Goal: Information Seeking & Learning: Learn about a topic

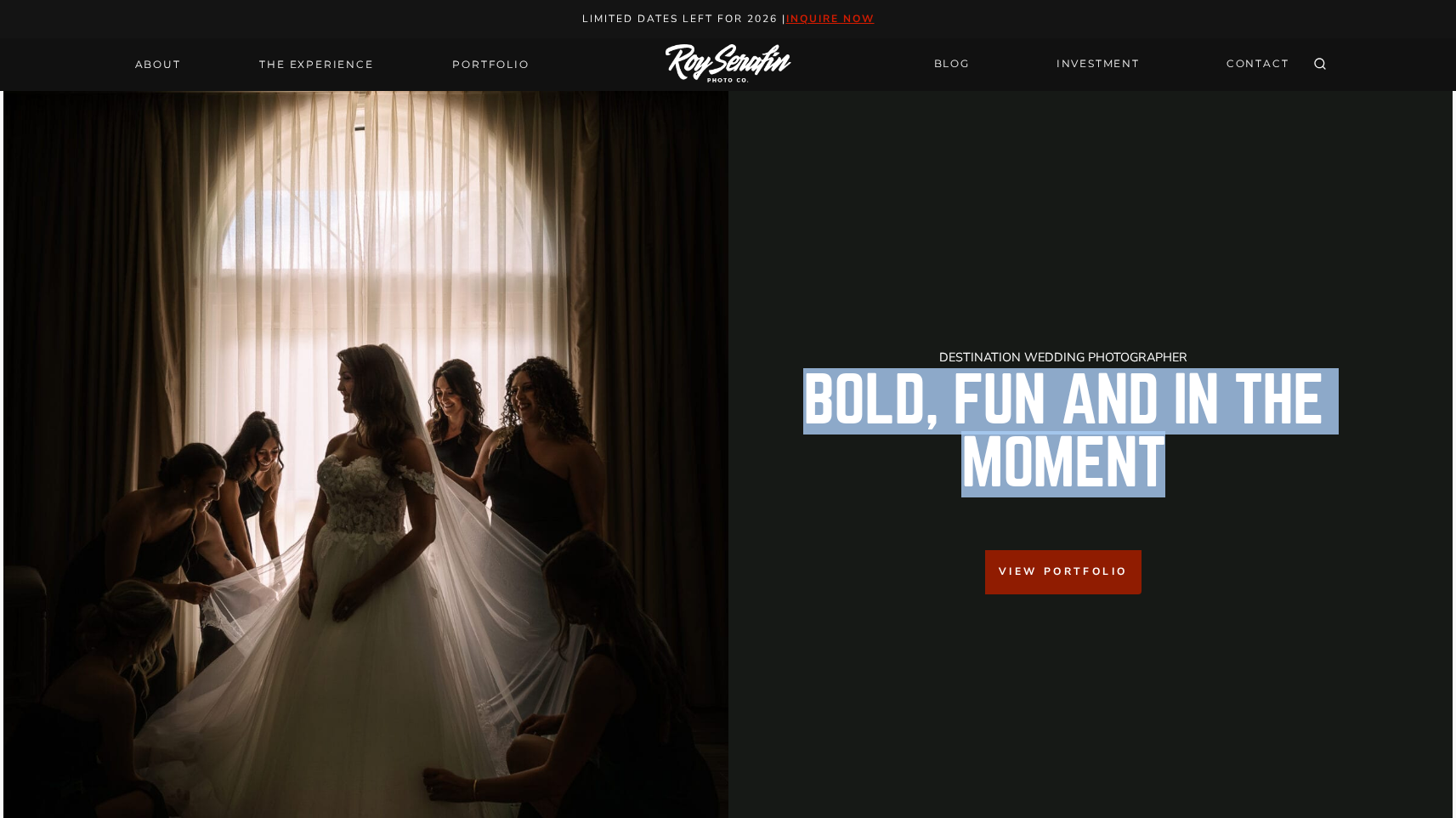
click at [716, 66] on img at bounding box center [728, 64] width 126 height 40
drag, startPoint x: 949, startPoint y: 365, endPoint x: 1166, endPoint y: 511, distance: 261.5
click at [1166, 511] on div "Destination Wedding Photographer Bold, Fun And in the Moment View Portfolio" at bounding box center [1063, 473] width 643 height 244
click at [1006, 516] on div "Destination Wedding Photographer Bold, Fun And in the Moment View Portfolio" at bounding box center [1063, 473] width 643 height 244
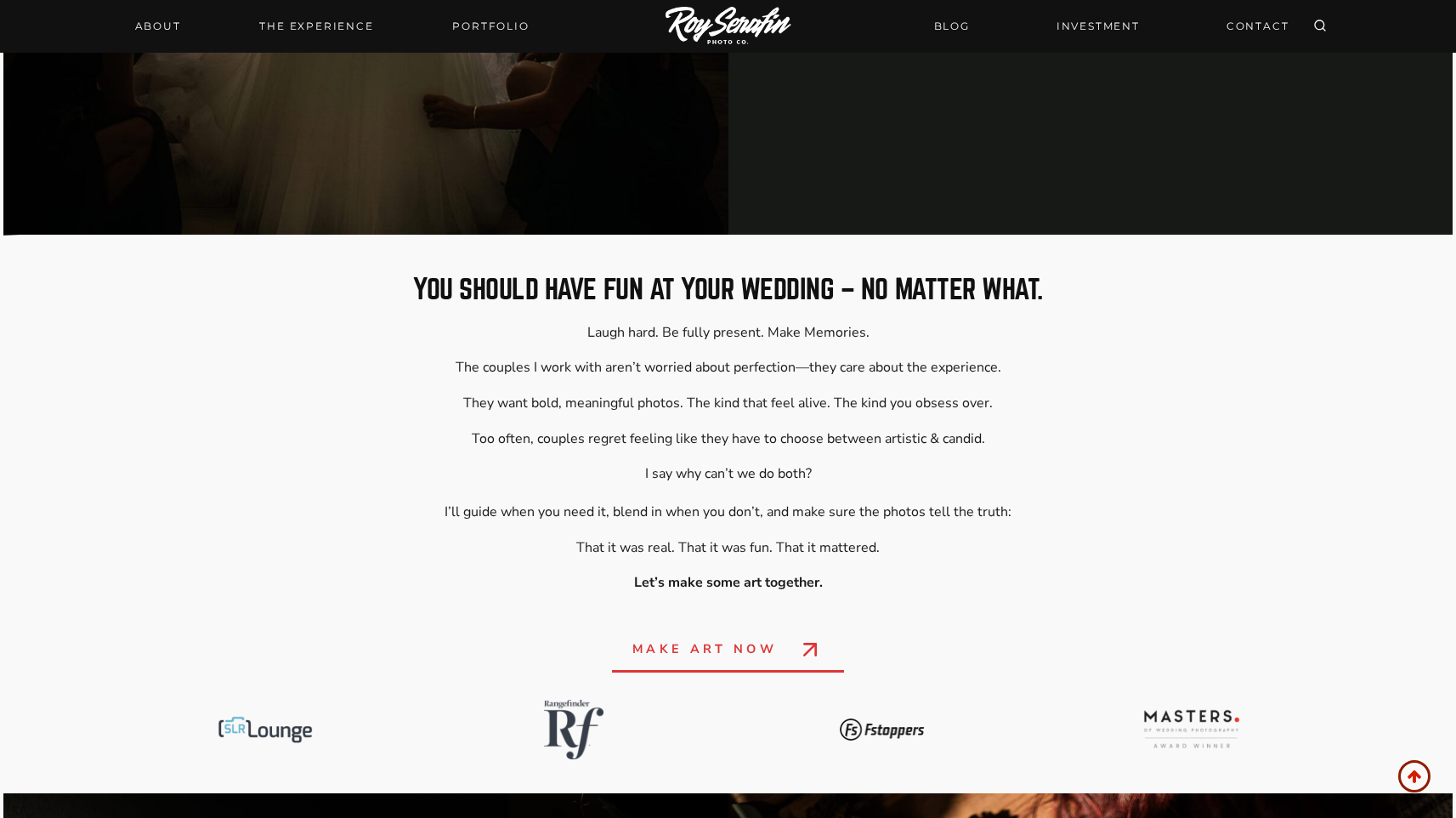
scroll to position [694, 0]
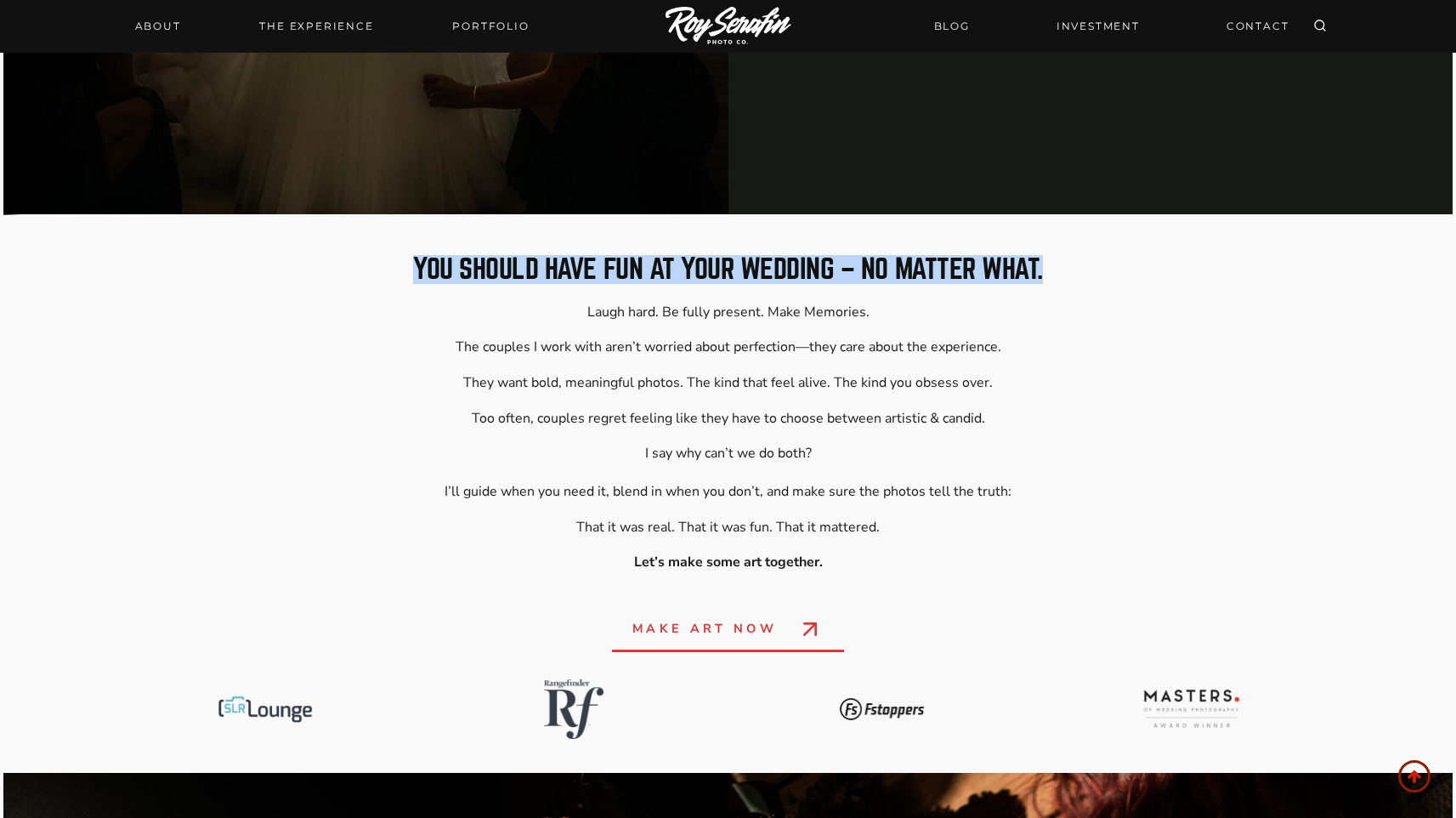
drag, startPoint x: 390, startPoint y: 265, endPoint x: 1056, endPoint y: 267, distance: 666.0
click at [1056, 267] on h2 "you should have fun at your wedding – no matter what." at bounding box center [728, 269] width 1194 height 27
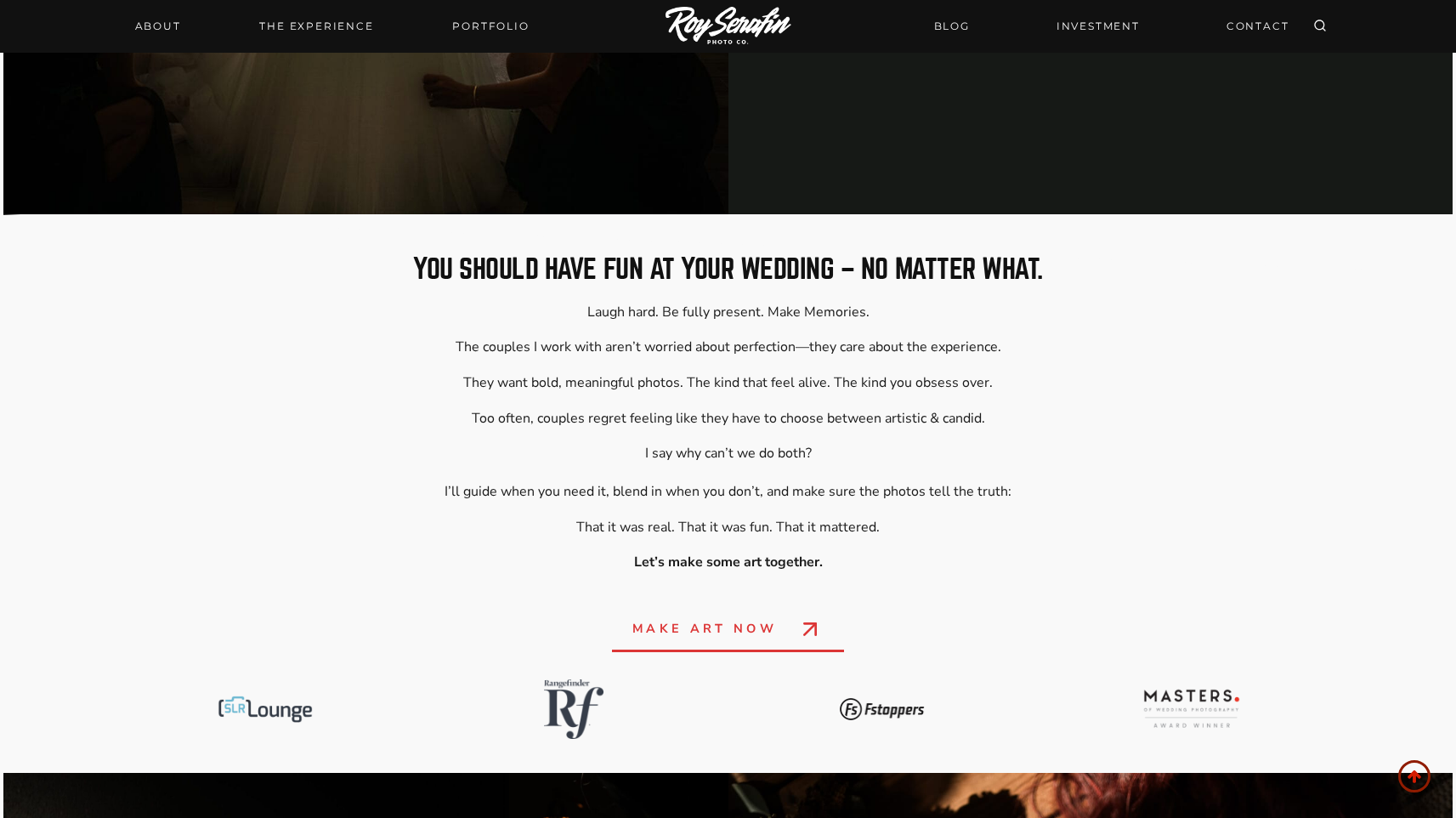
click at [601, 281] on h2 "you should have fun at your wedding – no matter what." at bounding box center [728, 269] width 1194 height 27
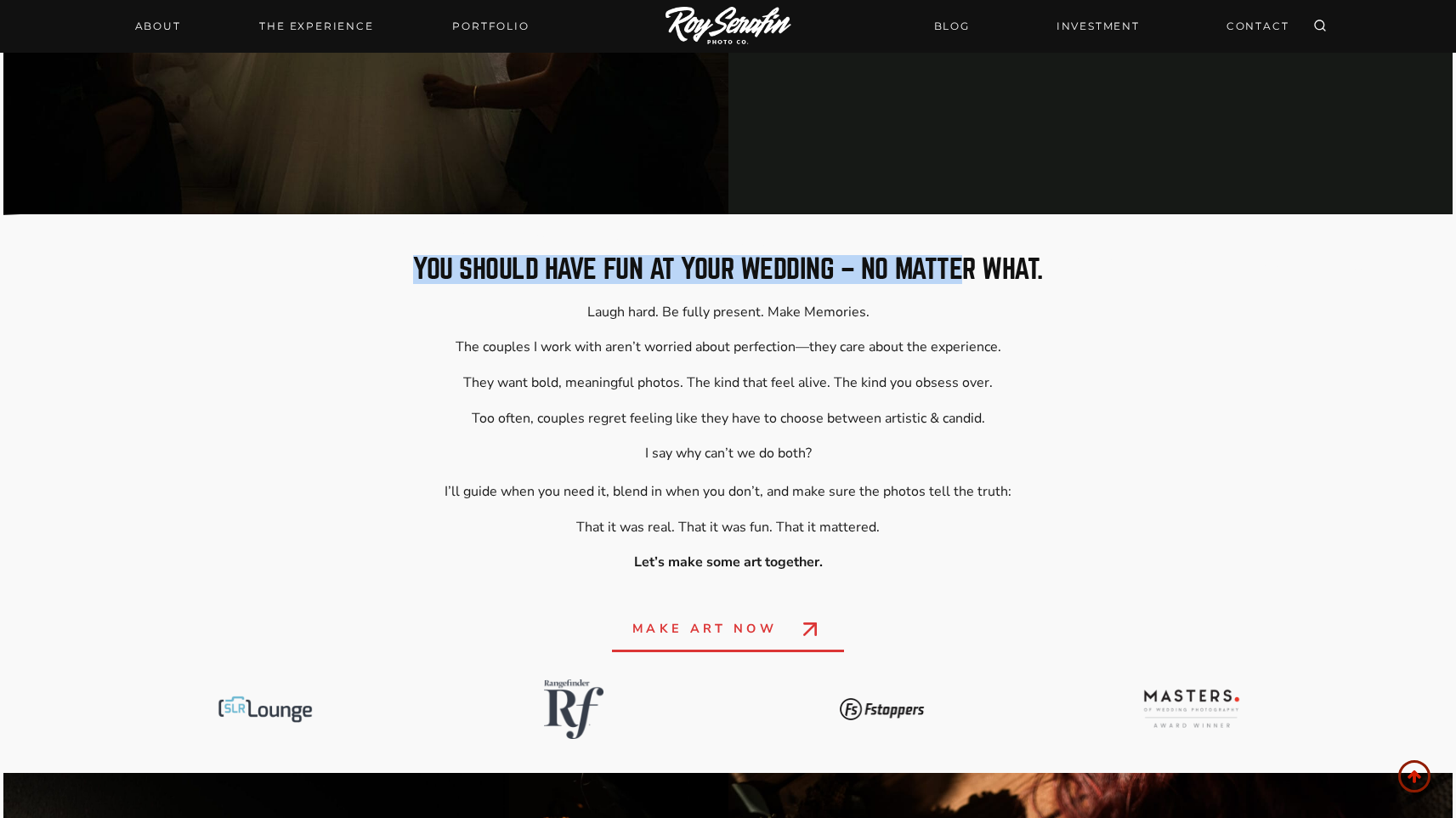
drag, startPoint x: 393, startPoint y: 249, endPoint x: 955, endPoint y: 278, distance: 562.7
click at [955, 278] on div "you should have fun at your wedding – no matter what. Laugh hard. Be fully pres…" at bounding box center [728, 494] width 1275 height 558
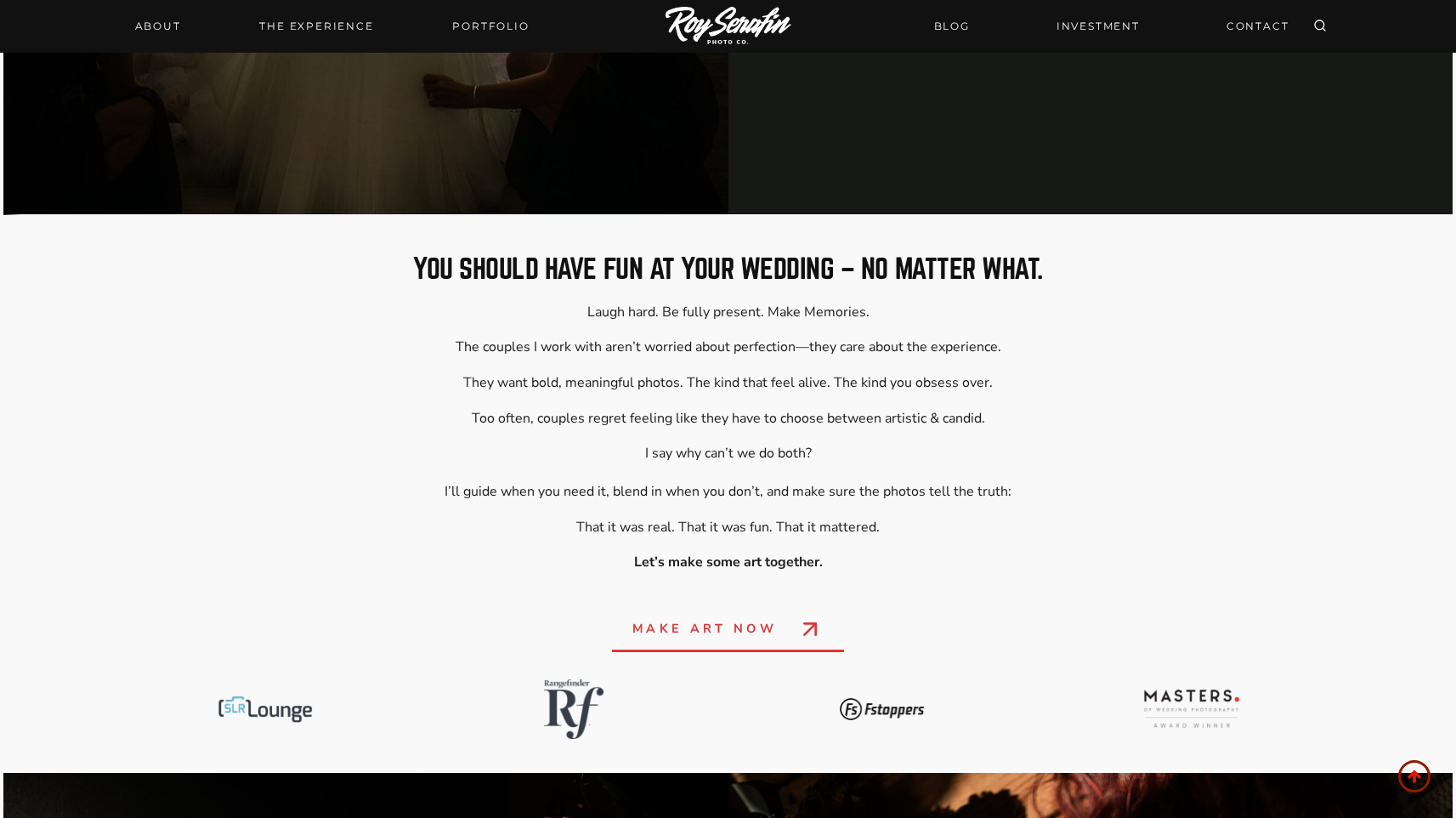
click at [887, 322] on p "Laugh hard. Be fully present. Make Memories. The couples I work with aren’t wor…" at bounding box center [728, 383] width 1194 height 159
drag, startPoint x: 796, startPoint y: 348, endPoint x: 730, endPoint y: 349, distance: 66.0
click at [730, 349] on p "Laugh hard. Be fully present. Make Memories. The couples I work with aren’t wor…" at bounding box center [728, 383] width 1194 height 159
click at [868, 338] on p "Laugh hard. Be fully present. Make Memories. The couples I work with aren’t wor…" at bounding box center [728, 383] width 1194 height 159
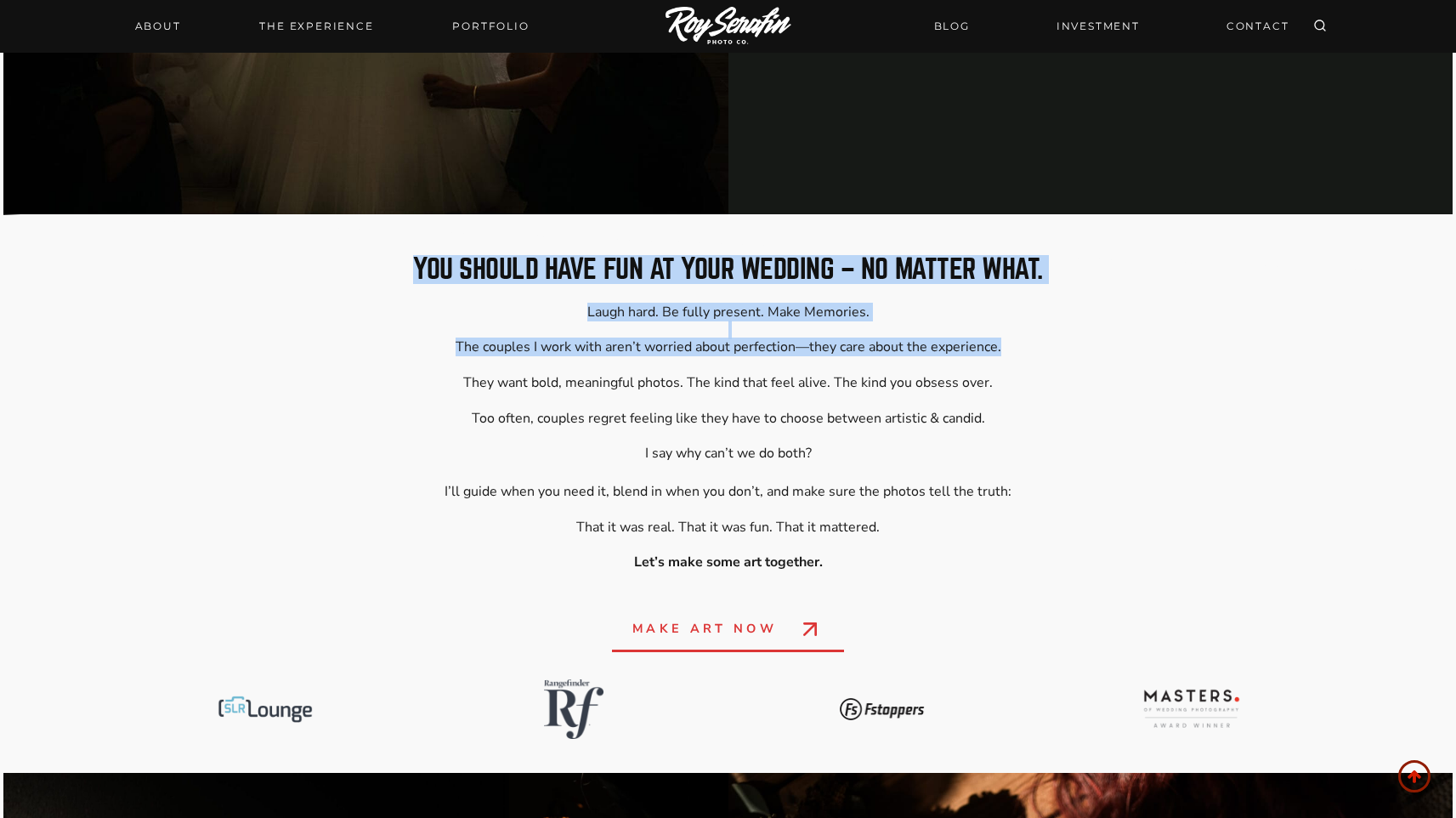
drag, startPoint x: 1018, startPoint y: 344, endPoint x: 381, endPoint y: 267, distance: 641.6
click at [381, 267] on div "you should have fun at your wedding – no matter what. Laugh hard. Be fully pres…" at bounding box center [728, 504] width 1194 height 497
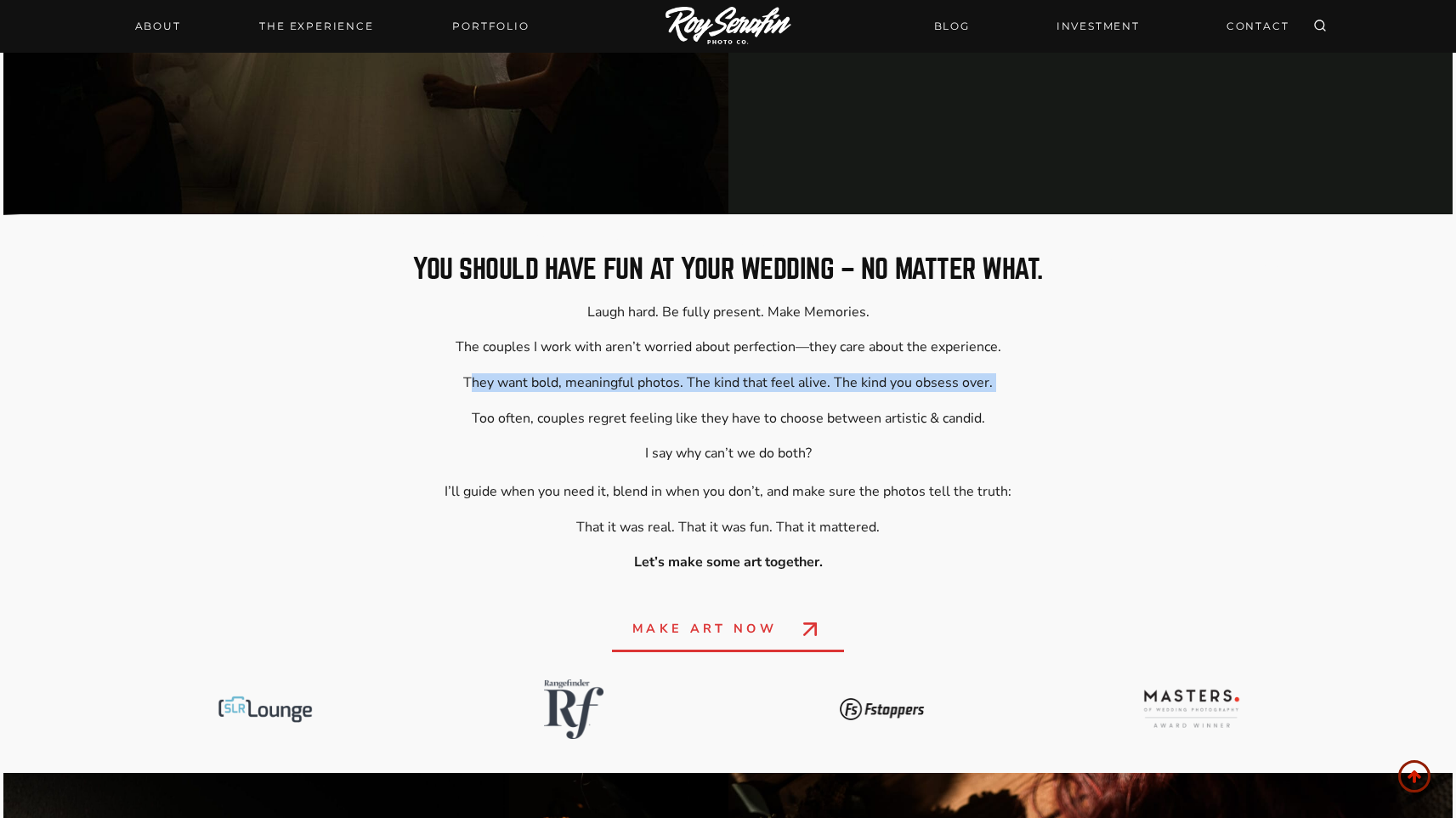
drag, startPoint x: 476, startPoint y: 391, endPoint x: 720, endPoint y: 392, distance: 244.0
click at [720, 392] on p "Laugh hard. Be fully present. Make Memories. The couples I work with aren’t wor…" at bounding box center [728, 383] width 1194 height 159
click at [1011, 396] on p "Laugh hard. Be fully present. Make Memories. The couples I work with aren’t wor…" at bounding box center [728, 383] width 1194 height 159
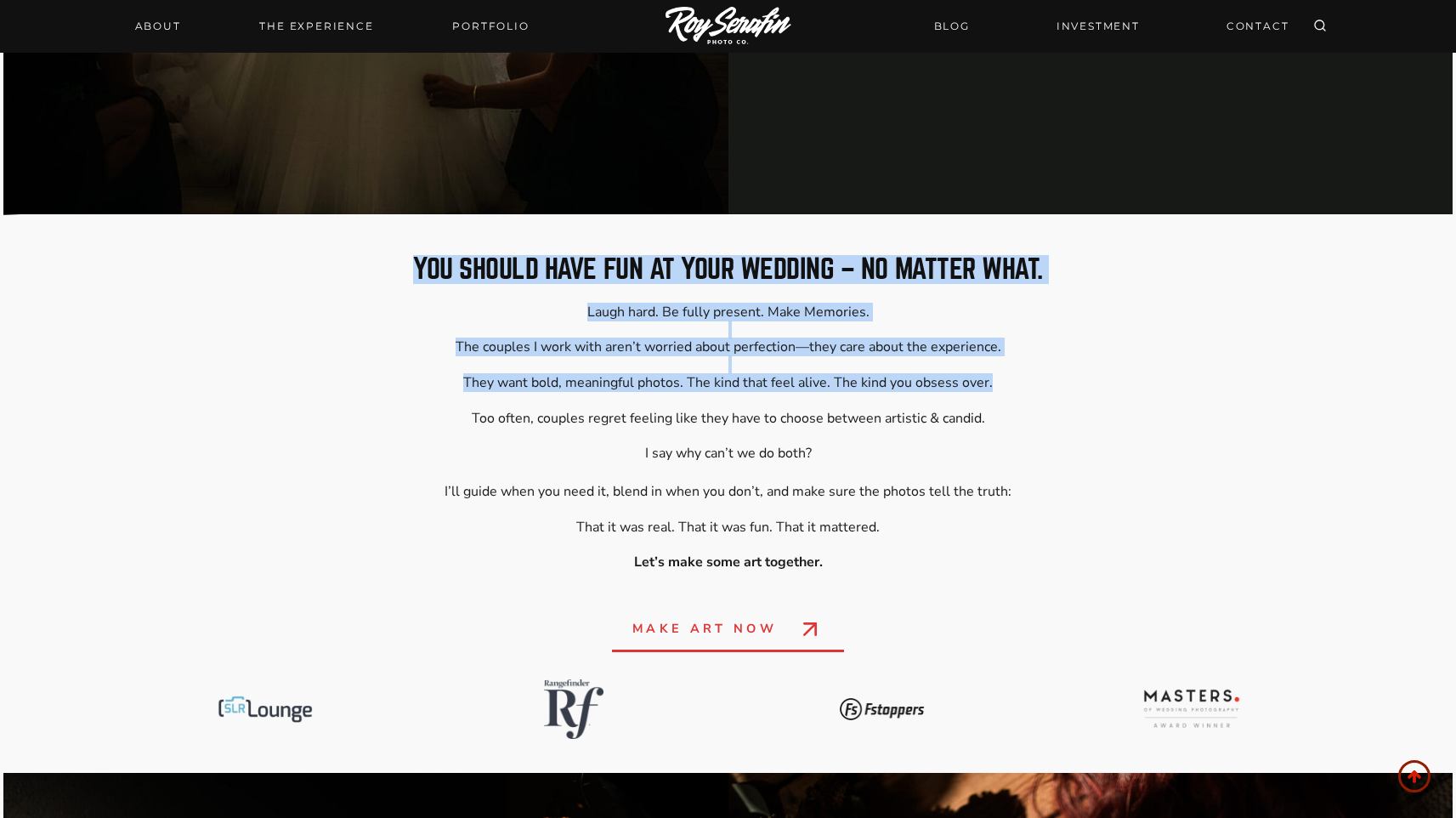
drag, startPoint x: 1014, startPoint y: 389, endPoint x: 413, endPoint y: 271, distance: 612.5
click at [413, 271] on div "you should have fun at your wedding – no matter what. Laugh hard. Be fully pres…" at bounding box center [728, 504] width 1194 height 497
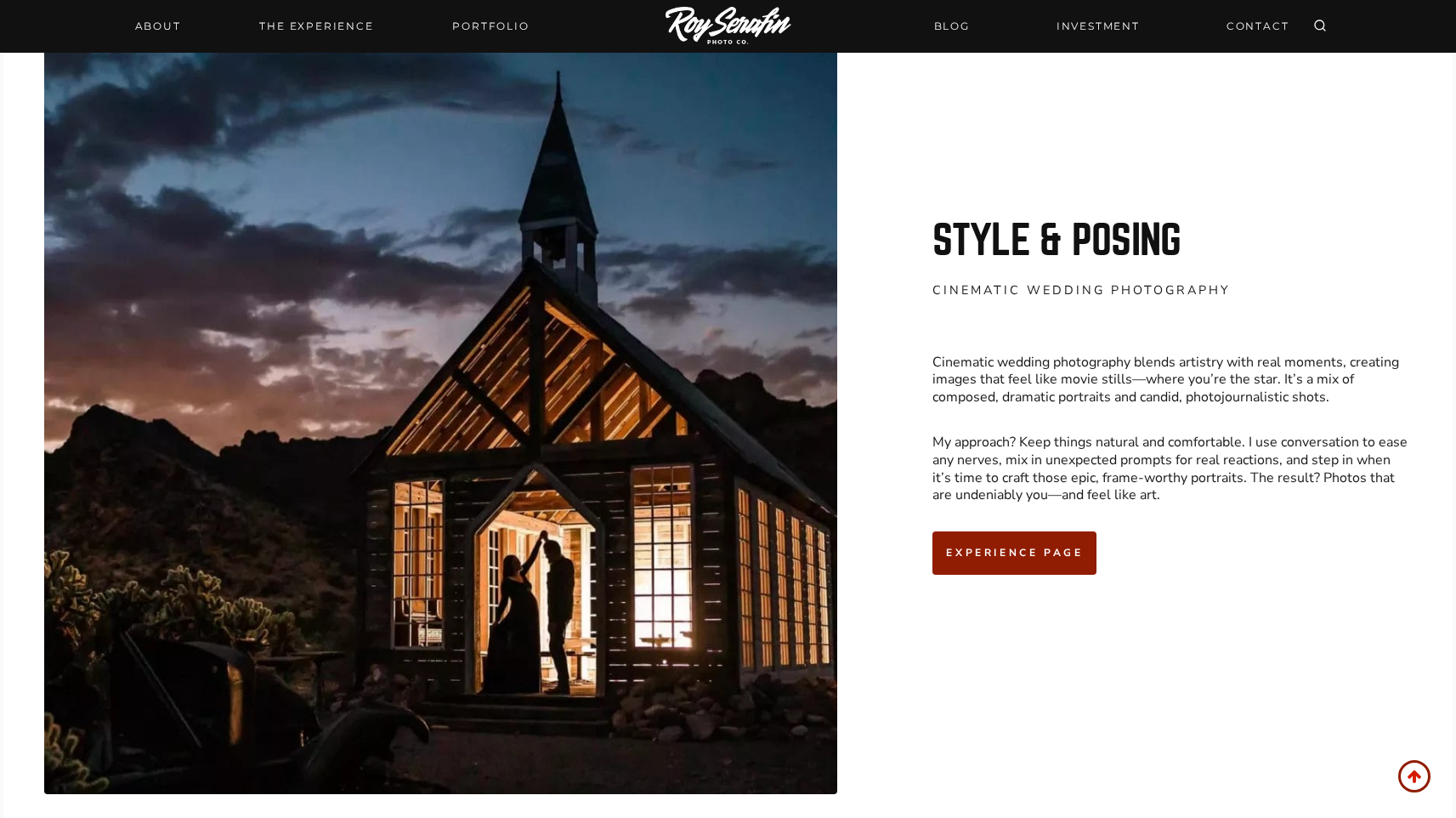
scroll to position [5912, 0]
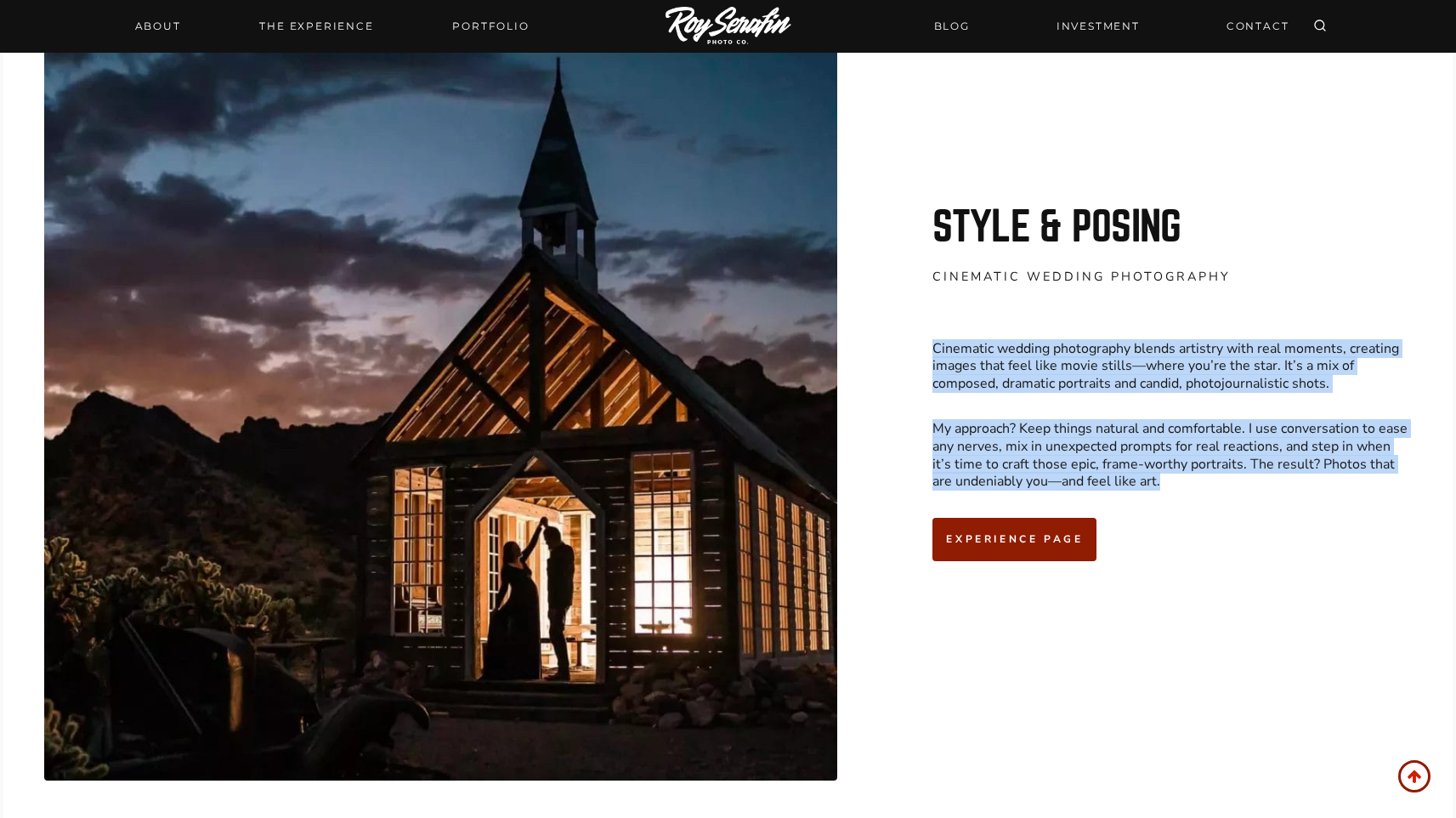
drag, startPoint x: 1163, startPoint y: 497, endPoint x: 877, endPoint y: 287, distance: 354.8
click at [877, 287] on div "Style & Posing cinematic wedding photography Cinematic wedding photography blen…" at bounding box center [728, 374] width 1450 height 991
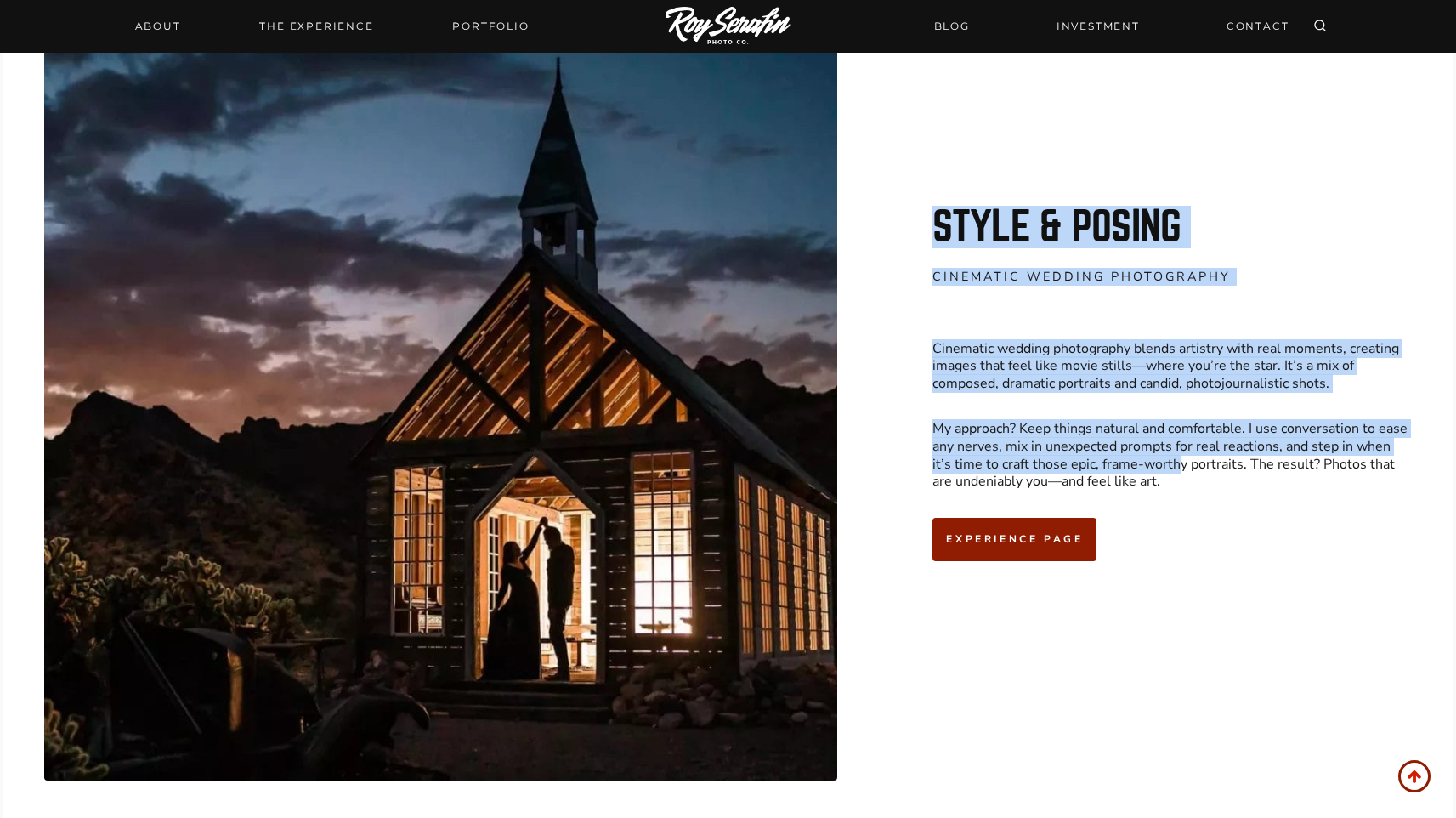
drag, startPoint x: 899, startPoint y: 246, endPoint x: 1159, endPoint y: 465, distance: 339.9
click at [1159, 465] on div "Style & Posing cinematic wedding photography Cinematic wedding photography blen…" at bounding box center [1151, 384] width 520 height 355
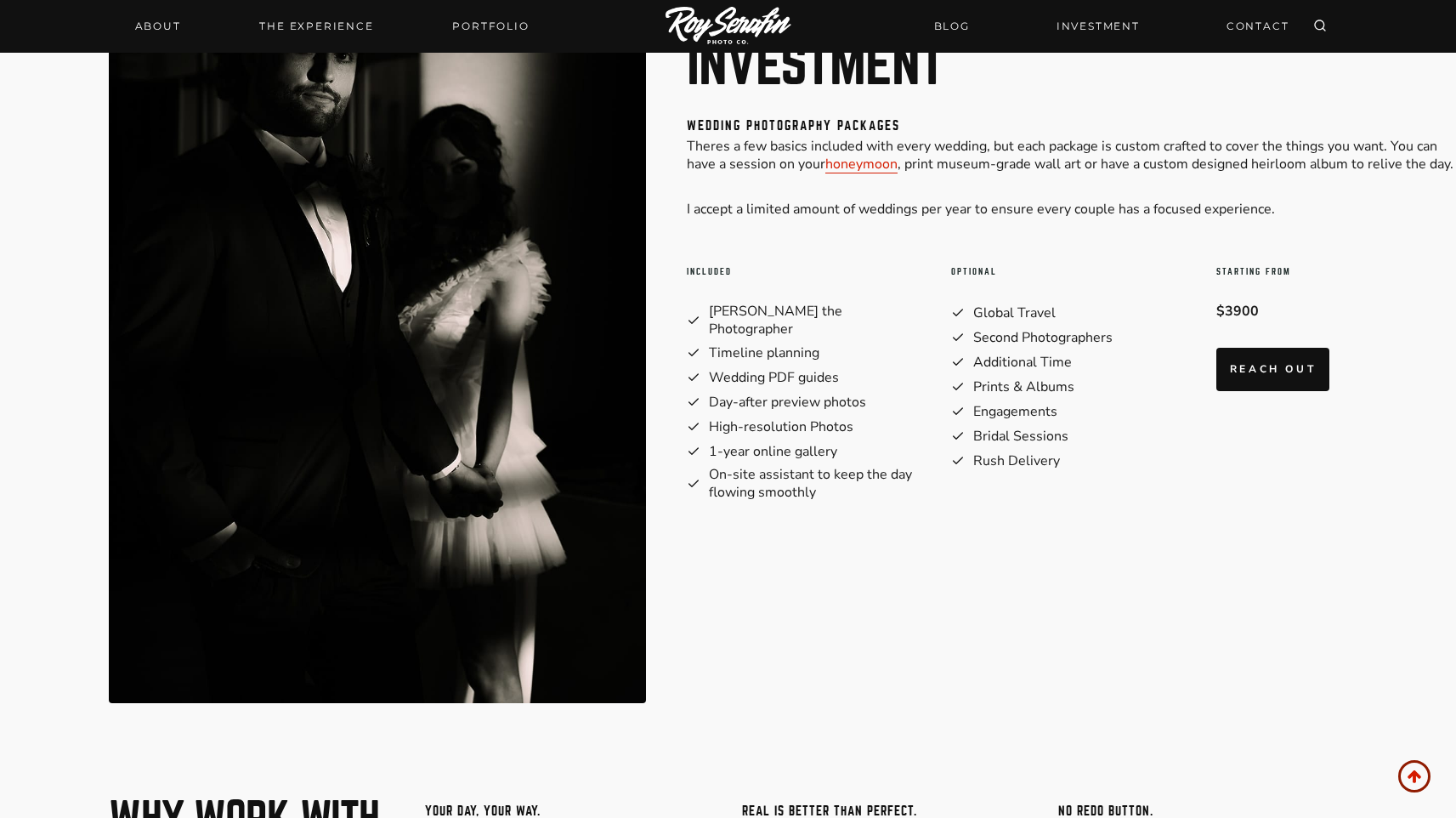
scroll to position [8038, 0]
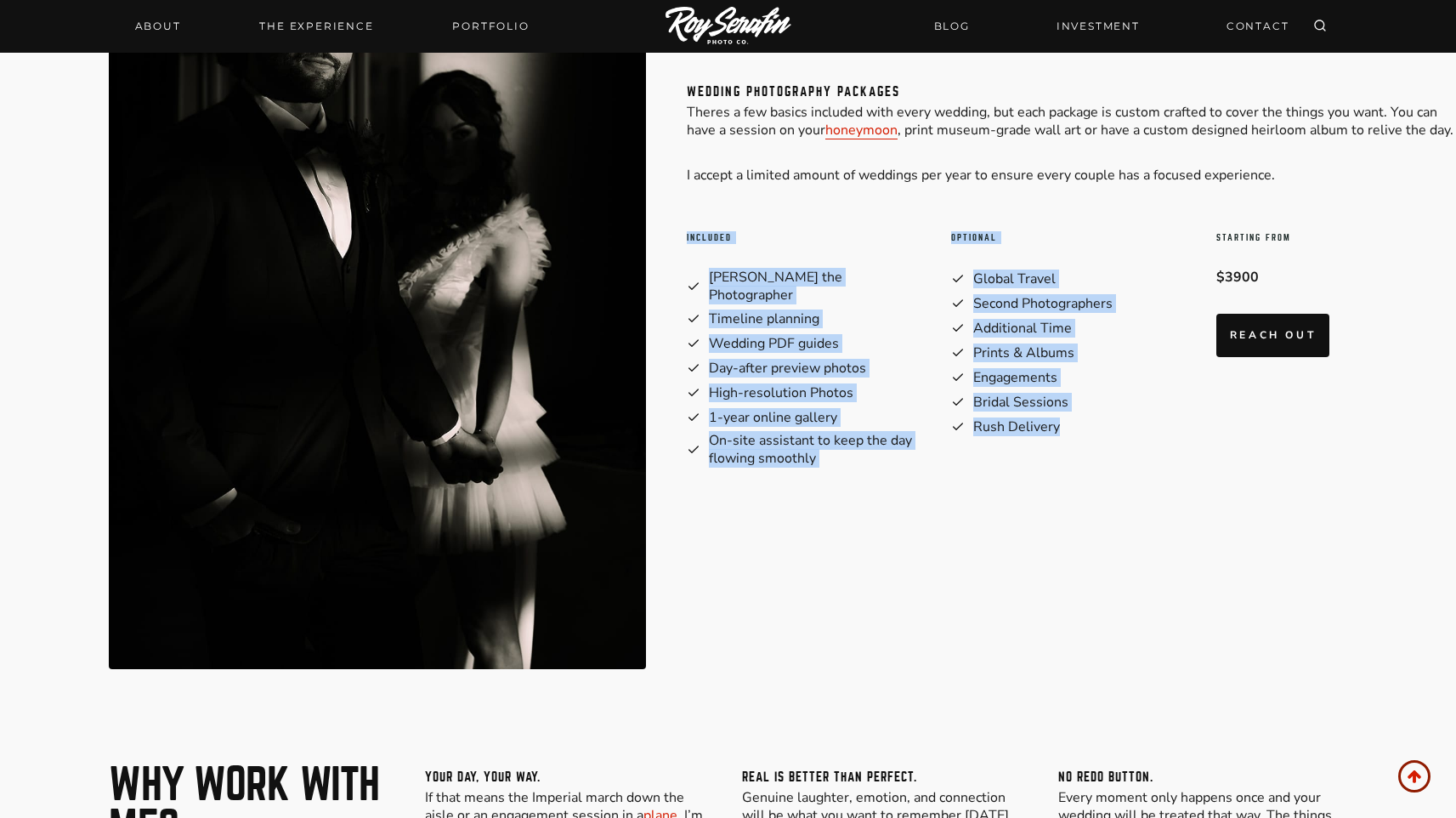
drag, startPoint x: 683, startPoint y: 246, endPoint x: 1183, endPoint y: 476, distance: 550.4
click at [1183, 476] on div "investment wedding photography packages Theres a few basics included with every…" at bounding box center [728, 260] width 1275 height 900
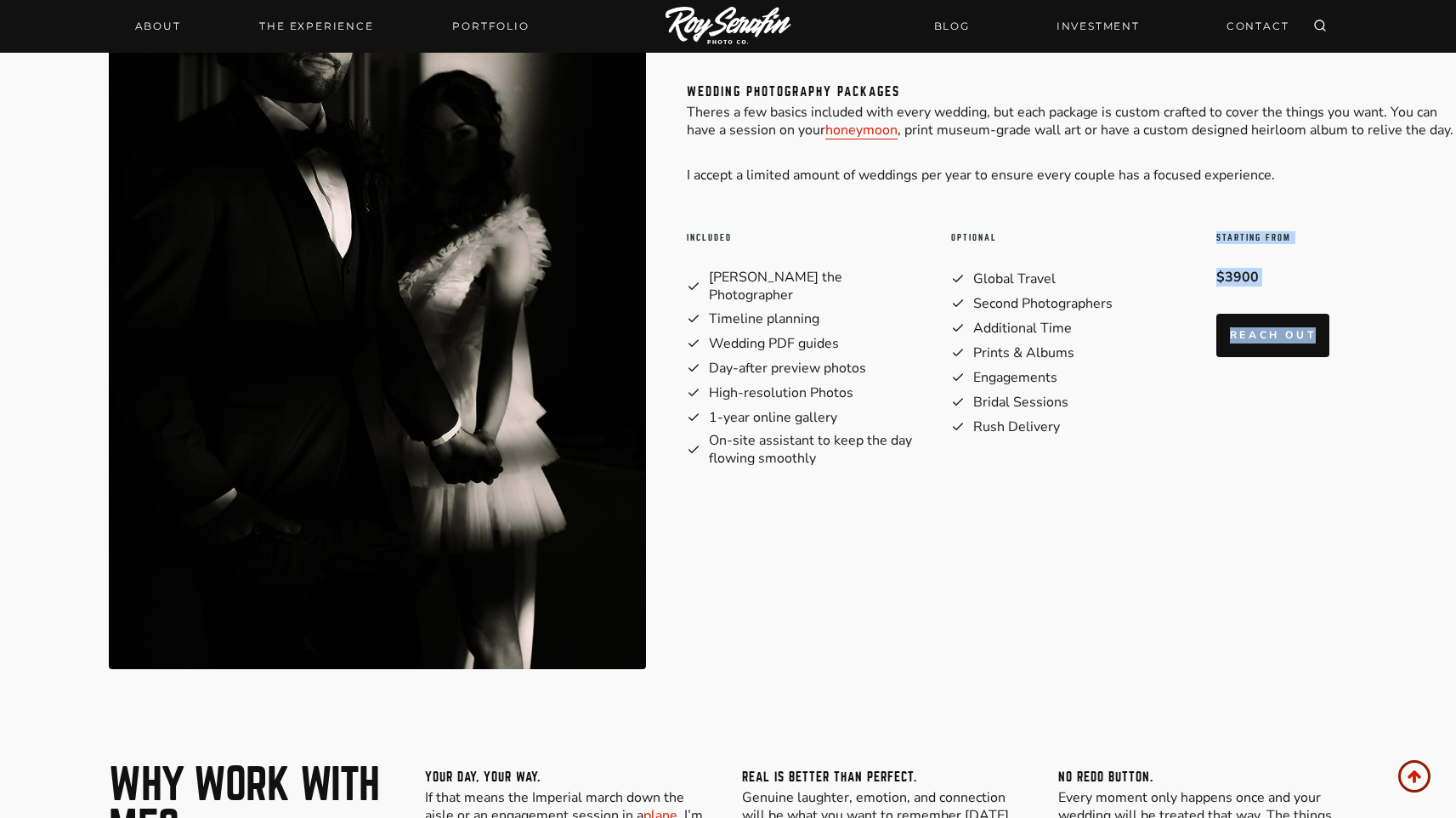
drag, startPoint x: 1213, startPoint y: 238, endPoint x: 1374, endPoint y: 372, distance: 209.5
click at [1374, 372] on div "Included [PERSON_NAME] the Photographer Timeline planning Wedding PDF guides Da…" at bounding box center [1070, 370] width 767 height 318
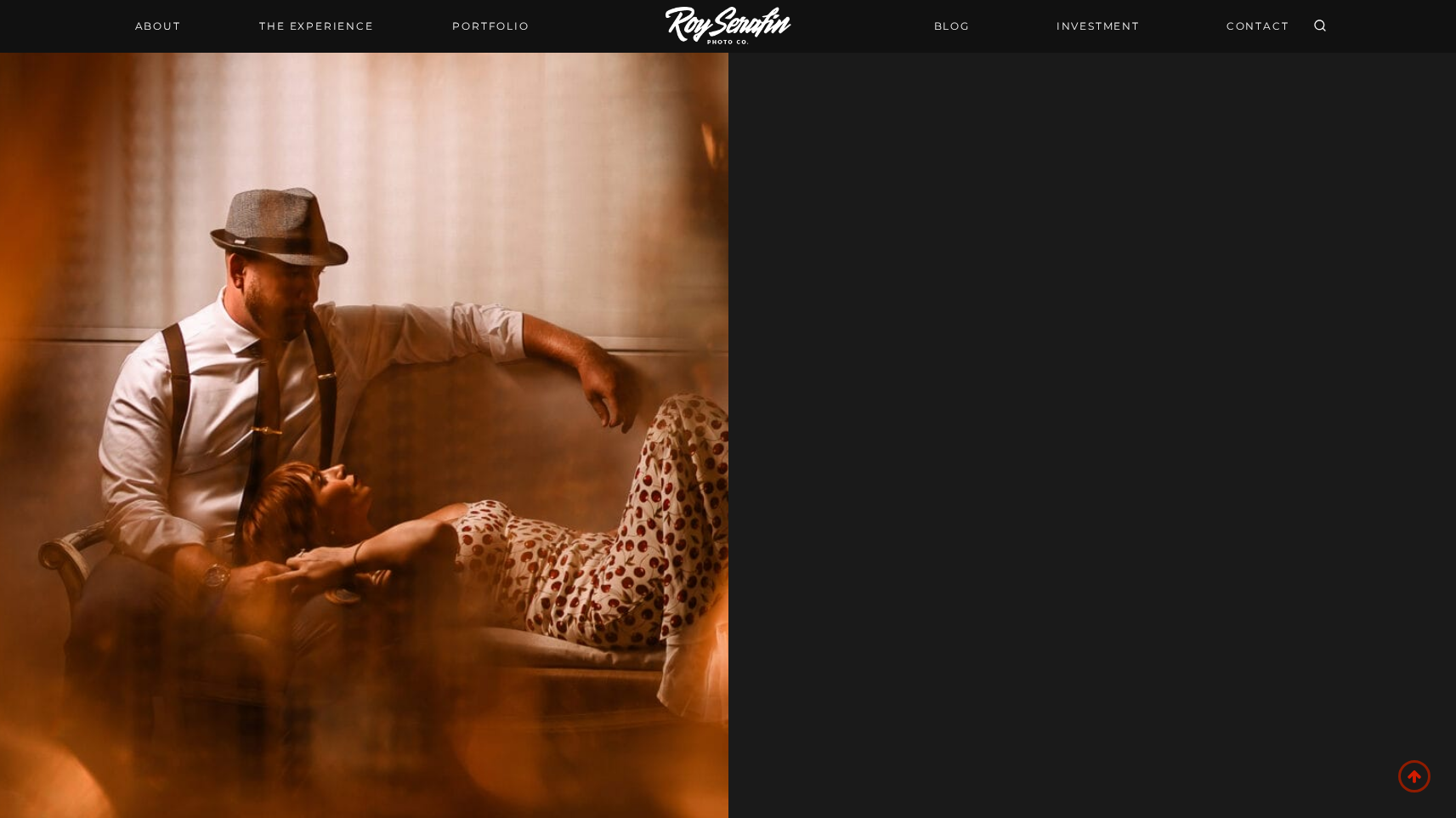
scroll to position [12170, 0]
